Goal: Task Accomplishment & Management: Manage account settings

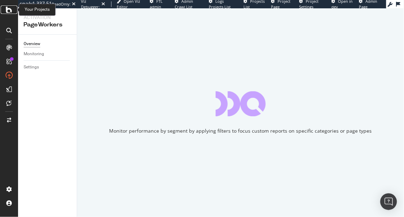
click at [6, 7] on div at bounding box center [9, 10] width 17 height 8
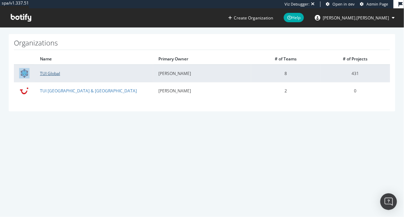
click at [51, 72] on link "TUI Global" at bounding box center [50, 74] width 20 height 6
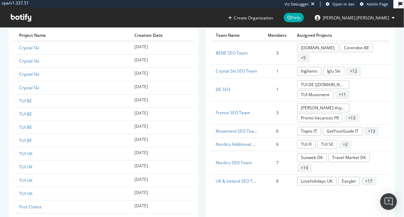
scroll to position [393, 0]
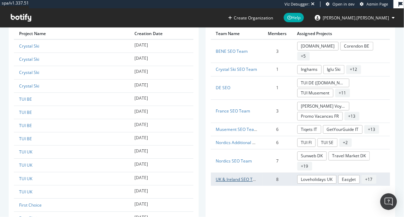
click at [241, 177] on link "UK & Ireland SEO Team" at bounding box center [239, 180] width 46 height 6
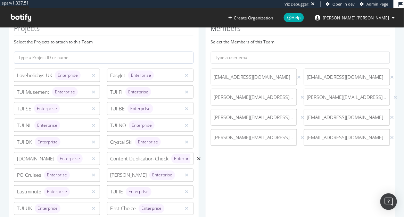
scroll to position [150, 0]
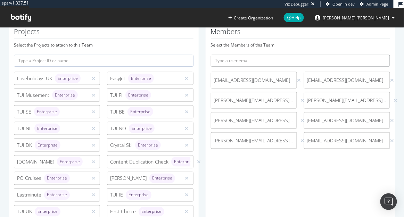
click at [264, 59] on input "text" at bounding box center [301, 61] width 180 height 12
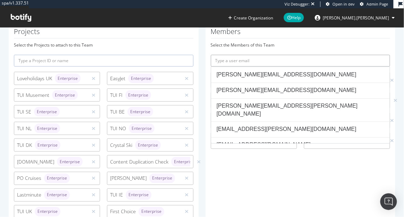
paste input "[PERSON_NAME][EMAIL_ADDRESS][PERSON_NAME][DOMAIN_NAME]"
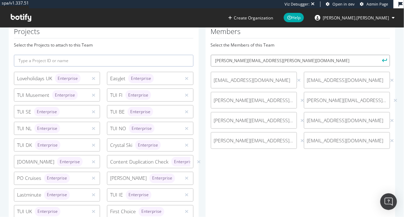
type input "[PERSON_NAME][EMAIL_ADDRESS][PERSON_NAME][DOMAIN_NAME]"
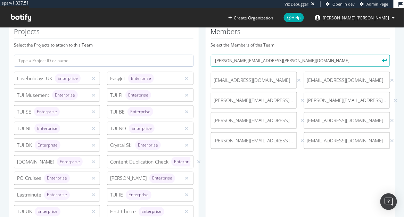
click at [387, 61] on icon "submit" at bounding box center [385, 61] width 5 height 4
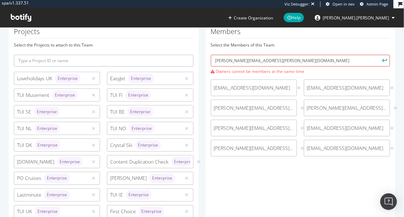
click at [329, 60] on input "[PERSON_NAME][EMAIL_ADDRESS][PERSON_NAME][DOMAIN_NAME]" at bounding box center [301, 61] width 180 height 12
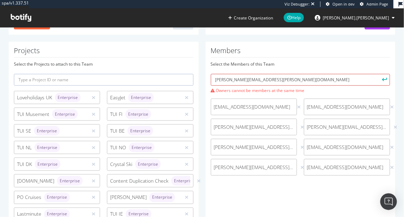
scroll to position [129, 0]
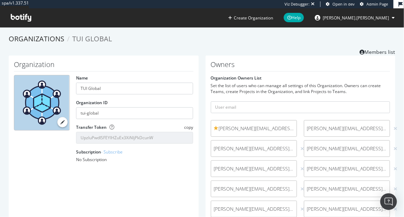
click at [252, 68] on h1 "Owners" at bounding box center [301, 66] width 180 height 11
click at [377, 5] on span "Admin Page" at bounding box center [378, 3] width 22 height 5
click at [21, 20] on icon at bounding box center [21, 18] width 21 height 8
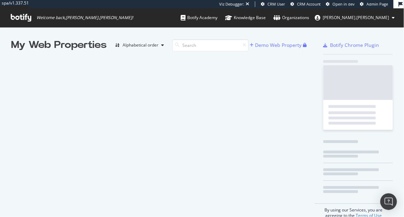
scroll to position [217, 404]
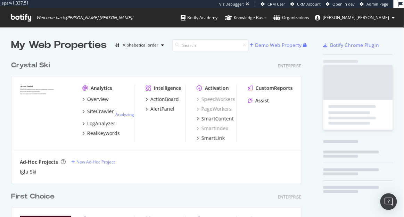
scroll to position [1870, 296]
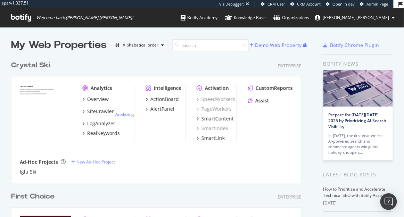
click at [278, 5] on span "CRM User" at bounding box center [277, 3] width 18 height 5
click at [309, 6] on span "CRM Account" at bounding box center [309, 3] width 24 height 5
click at [371, 4] on span "Admin Page" at bounding box center [378, 3] width 22 height 5
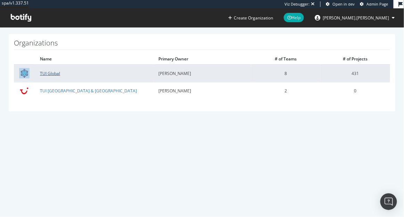
click at [56, 71] on link "TUI Global" at bounding box center [50, 74] width 20 height 6
